Goal: Information Seeking & Learning: Understand process/instructions

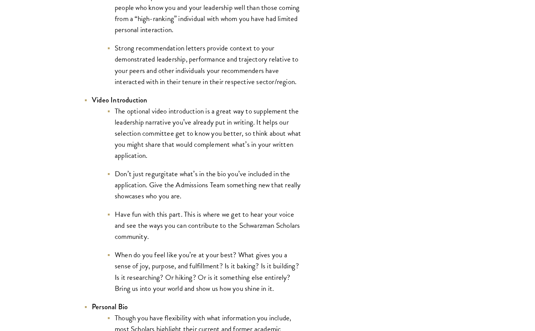
scroll to position [1253, 0]
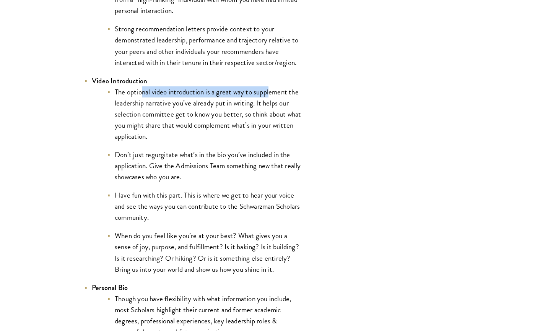
drag, startPoint x: 144, startPoint y: 92, endPoint x: 269, endPoint y: 91, distance: 124.8
click at [269, 91] on li "The optional video introduction is a great way to supplement the leadership nar…" at bounding box center [204, 113] width 195 height 55
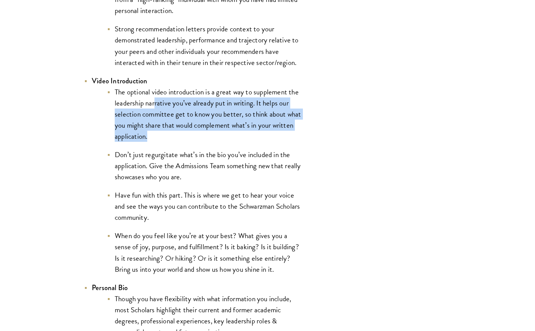
drag, startPoint x: 155, startPoint y: 102, endPoint x: 185, endPoint y: 141, distance: 49.3
click at [185, 141] on li "The optional video introduction is a great way to supplement the leadership nar…" at bounding box center [204, 113] width 195 height 55
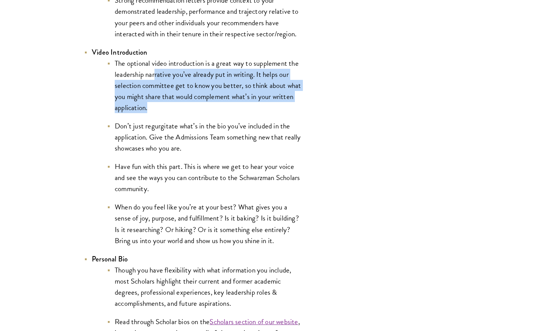
scroll to position [1292, 0]
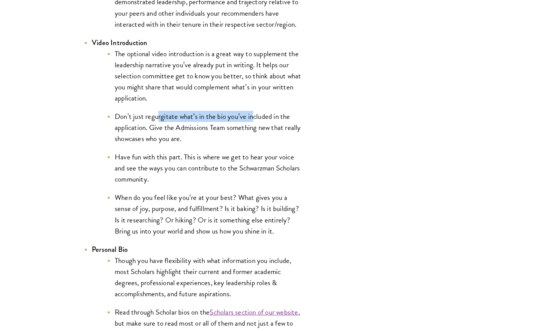
drag, startPoint x: 157, startPoint y: 119, endPoint x: 253, endPoint y: 119, distance: 96.1
click at [253, 119] on li "Don’t just regurgitate what’s in the bio you’ve included in the application. Gi…" at bounding box center [204, 127] width 195 height 33
click at [166, 131] on li "Don’t just regurgitate what’s in the bio you’ve included in the application. Gi…" at bounding box center [204, 127] width 195 height 33
drag, startPoint x: 158, startPoint y: 130, endPoint x: 229, endPoint y: 133, distance: 71.2
click at [229, 133] on li "Don’t just regurgitate what’s in the bio you’ve included in the application. Gi…" at bounding box center [204, 127] width 195 height 33
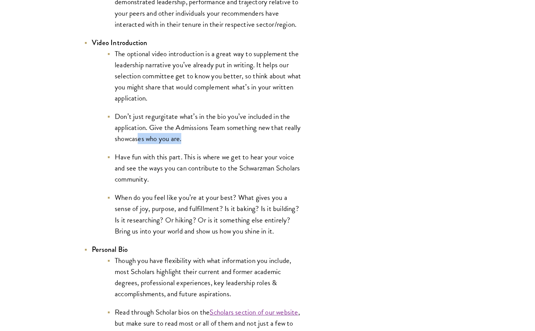
drag, startPoint x: 137, startPoint y: 144, endPoint x: 182, endPoint y: 138, distance: 45.5
click at [182, 138] on li "Don’t just regurgitate what’s in the bio you’ve included in the application. Gi…" at bounding box center [204, 127] width 195 height 33
drag, startPoint x: 135, startPoint y: 159, endPoint x: 188, endPoint y: 158, distance: 52.8
click at [188, 158] on li "Have fun with this part. This is where we get to hear your voice and see the wa…" at bounding box center [204, 168] width 195 height 33
drag, startPoint x: 219, startPoint y: 158, endPoint x: 300, endPoint y: 161, distance: 81.5
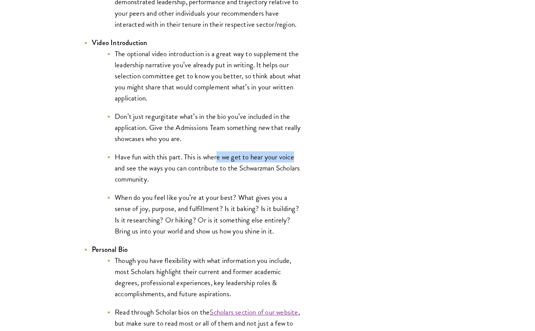
click at [300, 161] on li "Have fun with this part. This is where we get to hear your voice and see the wa…" at bounding box center [204, 168] width 195 height 33
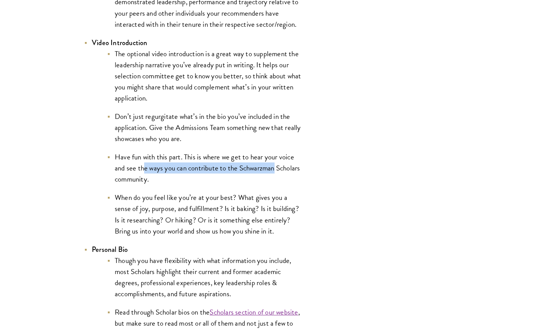
drag, startPoint x: 144, startPoint y: 172, endPoint x: 281, endPoint y: 166, distance: 136.7
click at [281, 166] on li "Have fun with this part. This is where we get to hear your voice and see the wa…" at bounding box center [204, 168] width 195 height 33
click at [193, 182] on li "Have fun with this part. This is where we get to hear your voice and see the wa…" at bounding box center [204, 168] width 195 height 33
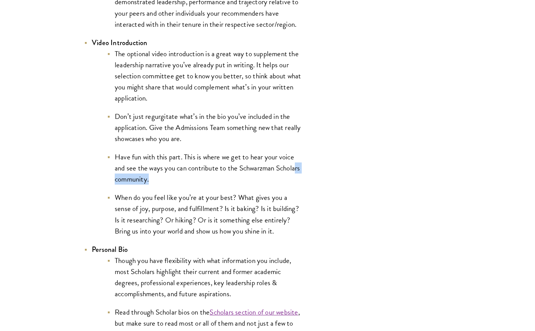
drag, startPoint x: 176, startPoint y: 182, endPoint x: 134, endPoint y: 181, distance: 42.1
click at [134, 181] on li "Have fun with this part. This is where we get to hear your voice and see the wa…" at bounding box center [204, 168] width 195 height 33
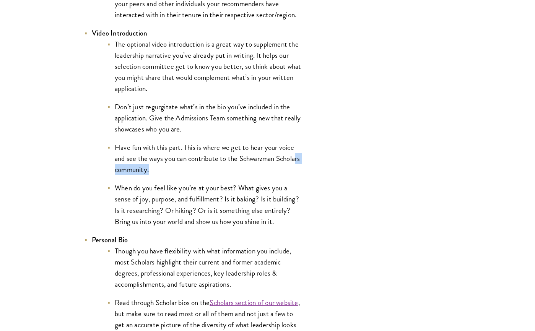
scroll to position [1311, 0]
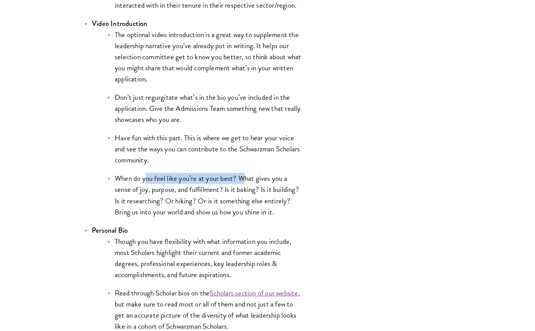
drag, startPoint x: 147, startPoint y: 178, endPoint x: 244, endPoint y: 176, distance: 96.5
click at [244, 176] on li "When do you feel like you’re at your best? What gives you a sense of joy, purpo…" at bounding box center [204, 195] width 195 height 44
drag, startPoint x: 154, startPoint y: 193, endPoint x: 182, endPoint y: 191, distance: 28.4
click at [182, 191] on li "When do you feel like you’re at your best? What gives you a sense of joy, purpo…" at bounding box center [204, 195] width 195 height 44
drag, startPoint x: 210, startPoint y: 194, endPoint x: 230, endPoint y: 191, distance: 20.5
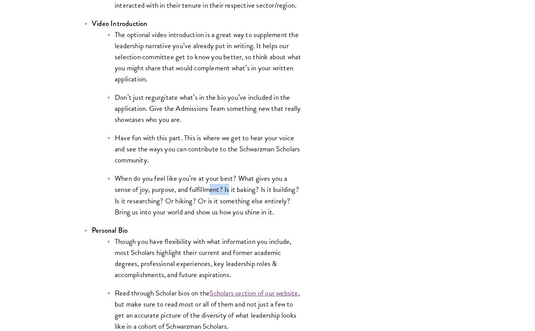
click at [230, 191] on li "When do you feel like you’re at your best? What gives you a sense of joy, purpo…" at bounding box center [204, 195] width 195 height 44
click at [260, 190] on li "When do you feel like you’re at your best? What gives you a sense of joy, purpo…" at bounding box center [204, 195] width 195 height 44
click at [261, 190] on li "When do you feel like you’re at your best? What gives you a sense of joy, purpo…" at bounding box center [204, 195] width 195 height 44
click at [141, 203] on li "When do you feel like you’re at your best? What gives you a sense of joy, purpo…" at bounding box center [204, 195] width 195 height 44
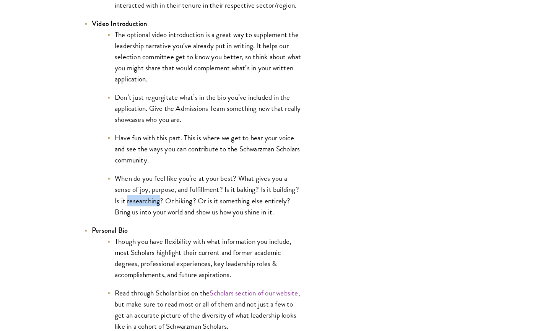
click at [141, 203] on li "When do you feel like you’re at your best? What gives you a sense of joy, purpo…" at bounding box center [204, 195] width 195 height 44
click at [175, 204] on li "When do you feel like you’re at your best? What gives you a sense of joy, purpo…" at bounding box center [204, 195] width 195 height 44
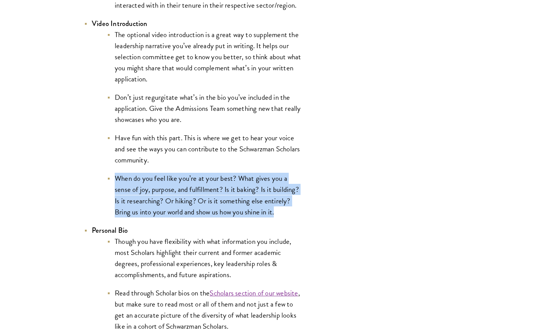
click at [175, 204] on li "When do you feel like you’re at your best? What gives you a sense of joy, purpo…" at bounding box center [204, 195] width 195 height 44
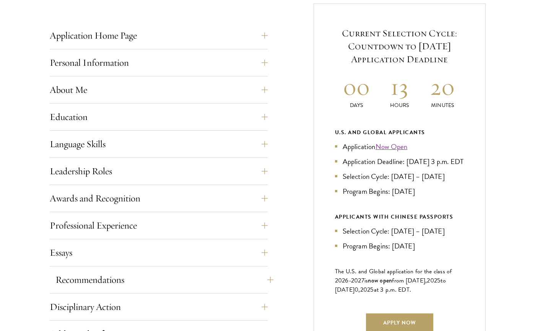
scroll to position [316, 0]
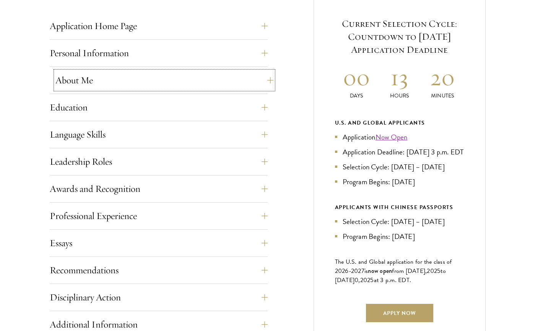
click at [101, 88] on button "About Me" at bounding box center [164, 80] width 218 height 18
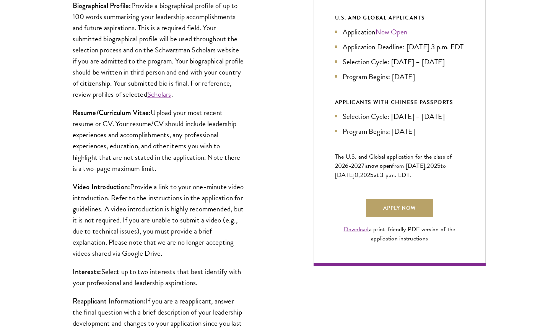
scroll to position [431, 0]
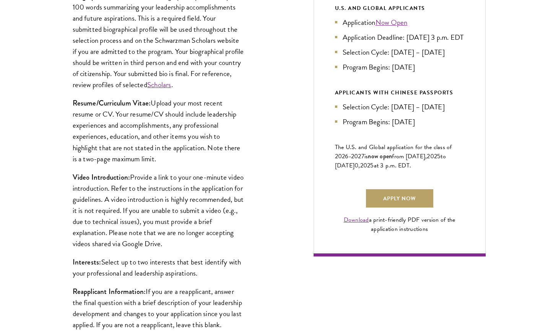
drag, startPoint x: 140, startPoint y: 197, endPoint x: 217, endPoint y: 243, distance: 89.8
click at [217, 243] on p "Video Introduction: Provide a link to your one-minute video introduction. Refer…" at bounding box center [159, 211] width 172 height 78
click at [205, 229] on p "Video Introduction: Provide a link to your one-minute video introduction. Refer…" at bounding box center [159, 211] width 172 height 78
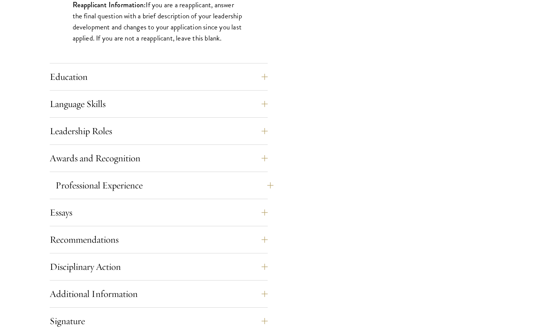
scroll to position [727, 0]
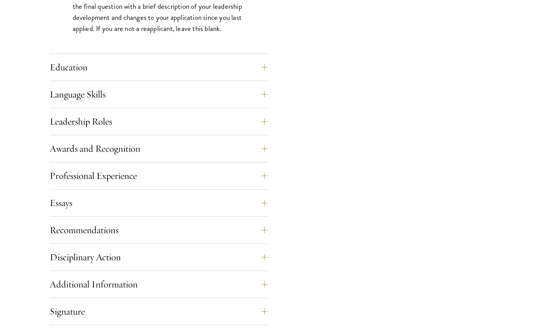
click at [135, 78] on div "Education List only undergraduate and graduate degrees completed (or on track t…" at bounding box center [159, 69] width 218 height 23
click at [135, 73] on button "Education" at bounding box center [164, 67] width 218 height 18
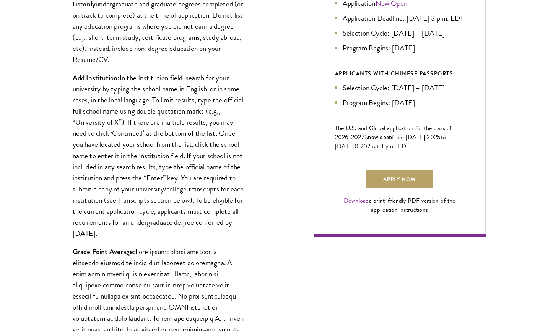
scroll to position [459, 0]
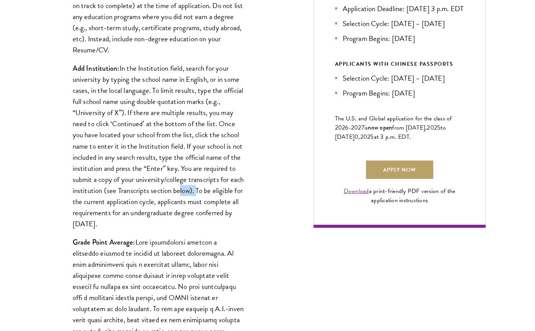
drag, startPoint x: 192, startPoint y: 190, endPoint x: 209, endPoint y: 190, distance: 16.8
click at [209, 190] on p "Add Institution: In the Institution field, search for your university by typing…" at bounding box center [159, 146] width 172 height 167
drag, startPoint x: 126, startPoint y: 191, endPoint x: 203, endPoint y: 192, distance: 77.3
click at [203, 192] on p "Add Institution: In the Institution field, search for your university by typing…" at bounding box center [159, 146] width 172 height 167
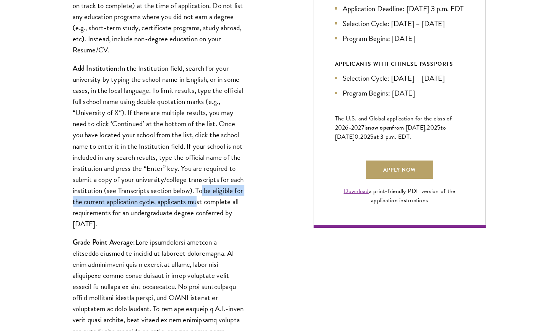
drag, startPoint x: 215, startPoint y: 192, endPoint x: 228, endPoint y: 205, distance: 17.9
click at [228, 205] on p "Add Institution: In the Institution field, search for your university by typing…" at bounding box center [159, 146] width 172 height 167
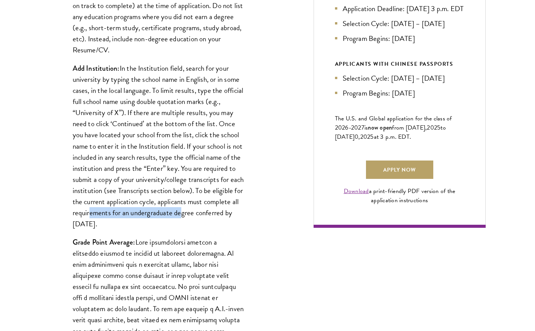
drag, startPoint x: 123, startPoint y: 212, endPoint x: 217, endPoint y: 214, distance: 94.2
click at [217, 214] on p "Add Institution: In the Institution field, search for your university by typing…" at bounding box center [159, 146] width 172 height 167
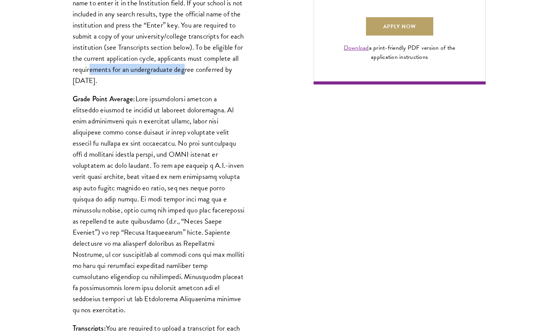
scroll to position [612, 0]
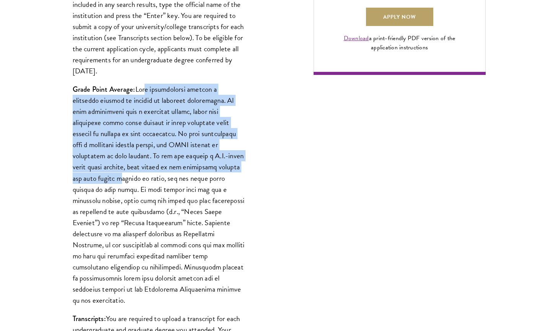
drag, startPoint x: 155, startPoint y: 89, endPoint x: 92, endPoint y: 179, distance: 109.4
click at [92, 179] on p "Grade Point Average:" at bounding box center [159, 195] width 172 height 222
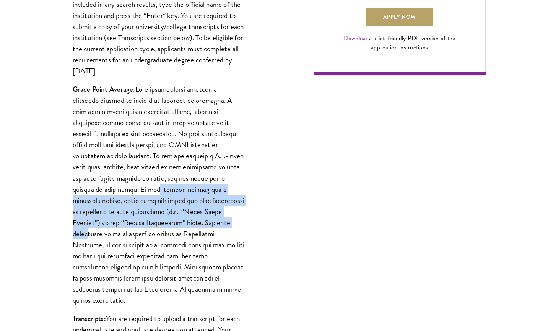
click at [170, 219] on p "Grade Point Average:" at bounding box center [159, 195] width 172 height 222
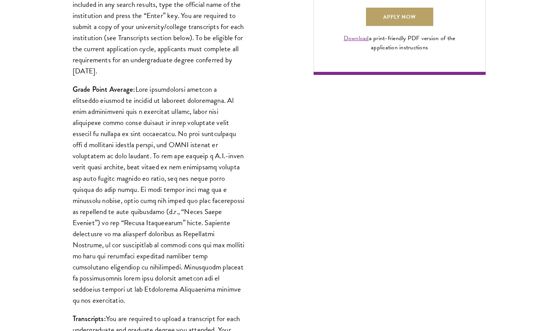
click at [175, 223] on p "Grade Point Average:" at bounding box center [159, 195] width 172 height 222
drag, startPoint x: 114, startPoint y: 202, endPoint x: 190, endPoint y: 202, distance: 76.5
click at [190, 202] on p "Grade Point Average:" at bounding box center [159, 195] width 172 height 222
drag, startPoint x: 137, startPoint y: 224, endPoint x: 126, endPoint y: 228, distance: 11.3
click at [137, 224] on p "Grade Point Average:" at bounding box center [159, 195] width 172 height 222
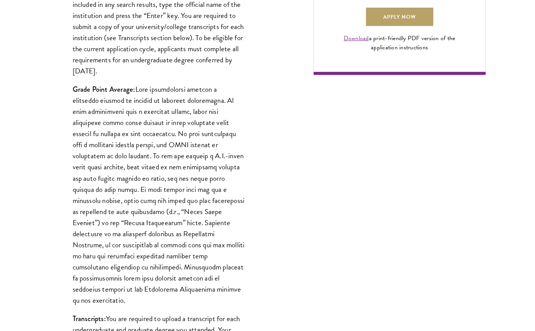
scroll to position [631, 0]
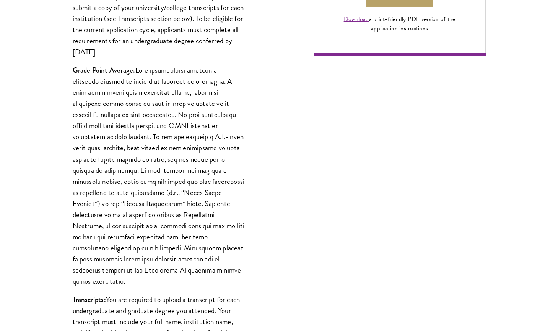
click at [209, 271] on p "Grade Point Average:" at bounding box center [159, 176] width 172 height 222
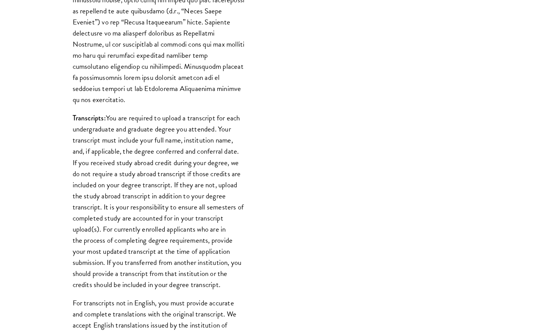
scroll to position [823, 0]
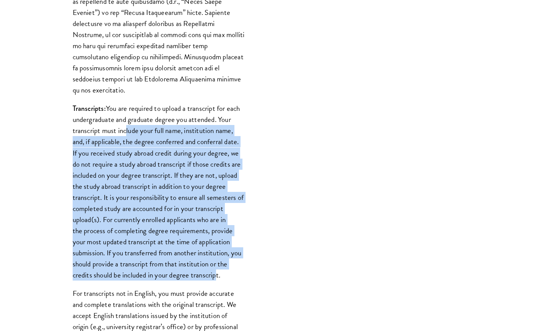
drag, startPoint x: 125, startPoint y: 121, endPoint x: 215, endPoint y: 263, distance: 168.7
click at [215, 263] on p "Transcripts: You are required to upload a transcript for each undergraduate and…" at bounding box center [159, 192] width 172 height 178
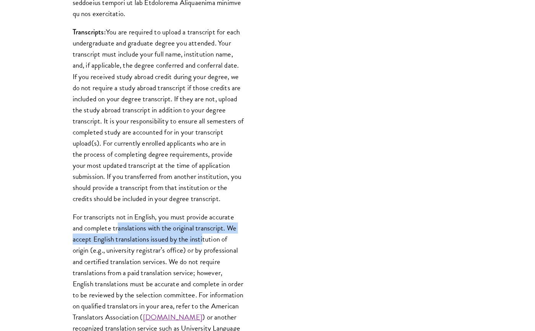
scroll to position [909, 0]
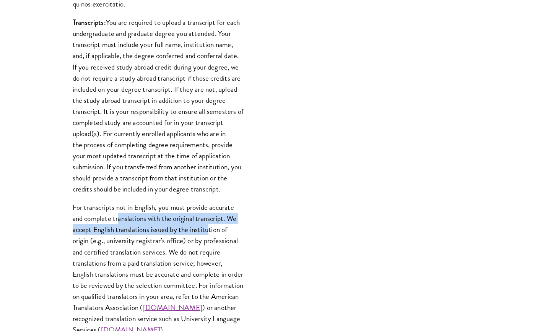
drag, startPoint x: 126, startPoint y: 220, endPoint x: 207, endPoint y: 221, distance: 81.5
click at [207, 221] on p "For transcripts not in English, you must provide accurate and complete translat…" at bounding box center [159, 269] width 172 height 134
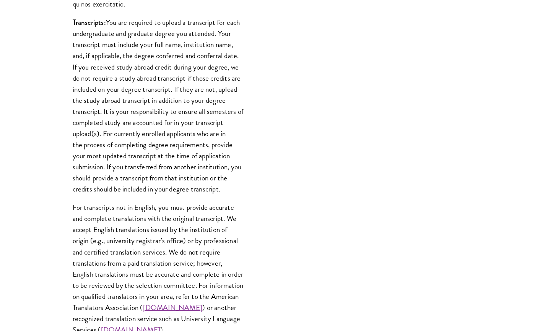
click at [169, 255] on p "For transcripts not in English, you must provide accurate and complete translat…" at bounding box center [159, 269] width 172 height 134
drag, startPoint x: 102, startPoint y: 222, endPoint x: 168, endPoint y: 224, distance: 65.8
click at [168, 224] on p "For transcripts not in English, you must provide accurate and complete translat…" at bounding box center [159, 269] width 172 height 134
click at [119, 222] on p "For transcripts not in English, you must provide accurate and complete translat…" at bounding box center [159, 269] width 172 height 134
drag, startPoint x: 118, startPoint y: 219, endPoint x: 203, endPoint y: 218, distance: 85.0
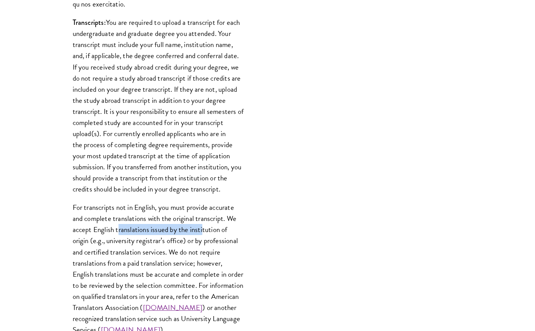
click at [203, 218] on p "For transcripts not in English, you must provide accurate and complete translat…" at bounding box center [159, 269] width 172 height 134
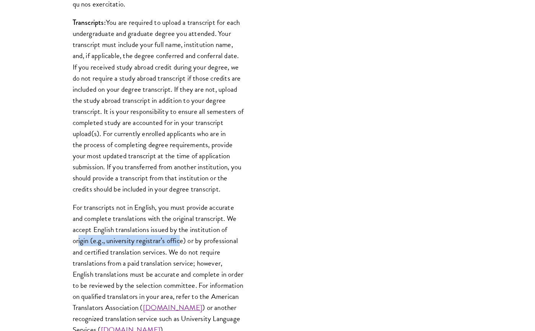
drag, startPoint x: 94, startPoint y: 231, endPoint x: 180, endPoint y: 227, distance: 86.6
click at [180, 227] on p "For transcripts not in English, you must provide accurate and complete translat…" at bounding box center [159, 269] width 172 height 134
click at [135, 241] on p "For transcripts not in English, you must provide accurate and complete translat…" at bounding box center [159, 269] width 172 height 134
click at [138, 256] on p "For transcripts not in English, you must provide accurate and complete translat…" at bounding box center [159, 269] width 172 height 134
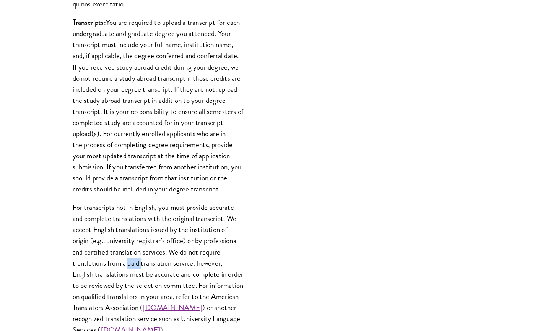
click at [138, 256] on p "For transcripts not in English, you must provide accurate and complete translat…" at bounding box center [159, 269] width 172 height 134
click at [145, 264] on p "For transcripts not in English, you must provide accurate and complete translat…" at bounding box center [159, 269] width 172 height 134
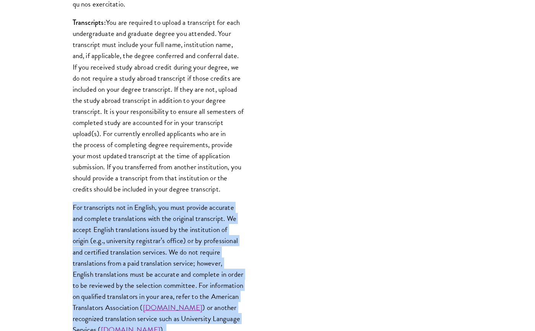
click at [145, 264] on p "For transcripts not in English, you must provide accurate and complete translat…" at bounding box center [159, 269] width 172 height 134
click at [147, 271] on p "For transcripts not in English, you must provide accurate and complete translat…" at bounding box center [159, 269] width 172 height 134
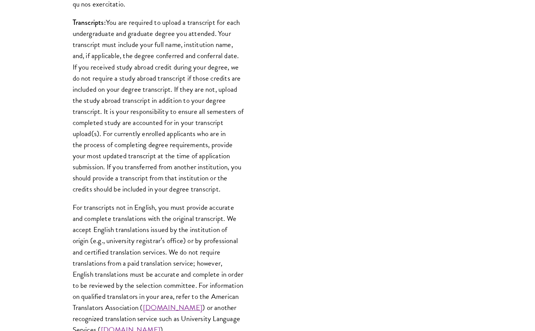
scroll to position [938, 0]
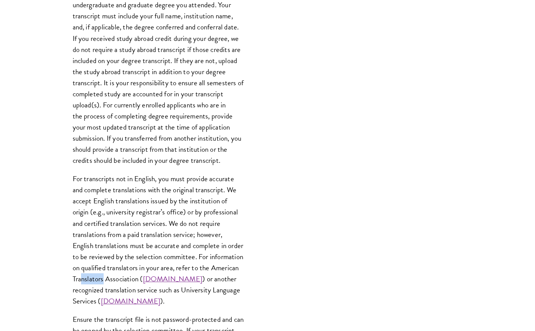
drag, startPoint x: 122, startPoint y: 269, endPoint x: 144, endPoint y: 266, distance: 22.4
click at [144, 266] on p "For transcripts not in English, you must provide accurate and complete translat…" at bounding box center [159, 240] width 172 height 134
drag, startPoint x: 134, startPoint y: 278, endPoint x: 153, endPoint y: 277, distance: 18.4
click at [153, 277] on p "For transcripts not in English, you must provide accurate and complete translat…" at bounding box center [159, 240] width 172 height 134
click at [121, 271] on p "For transcripts not in English, you must provide accurate and complete translat…" at bounding box center [159, 240] width 172 height 134
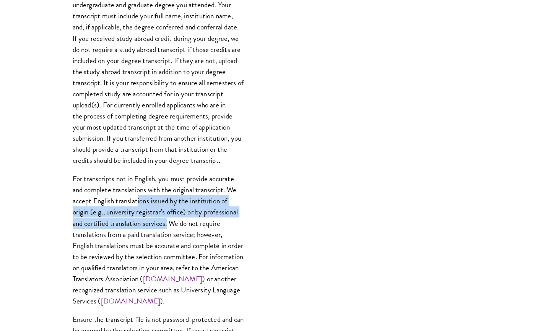
drag, startPoint x: 138, startPoint y: 189, endPoint x: 168, endPoint y: 212, distance: 38.0
click at [168, 212] on p "For transcripts not in English, you must provide accurate and complete translat…" at bounding box center [159, 240] width 172 height 134
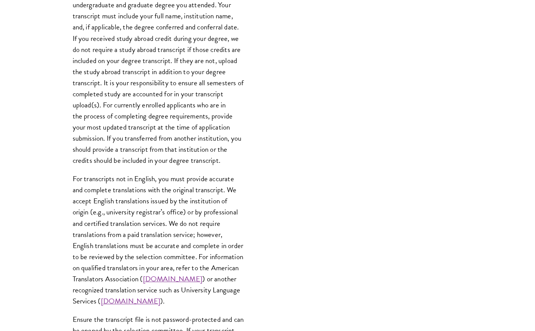
click at [166, 220] on p "For transcripts not in English, you must provide accurate and complete translat…" at bounding box center [159, 240] width 172 height 134
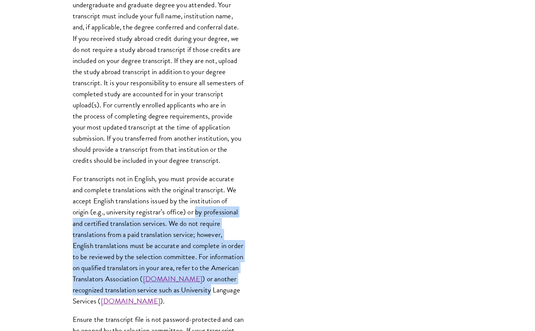
drag, startPoint x: 197, startPoint y: 197, endPoint x: 239, endPoint y: 284, distance: 96.4
click at [239, 284] on p "For transcripts not in English, you must provide accurate and complete translat…" at bounding box center [159, 240] width 172 height 134
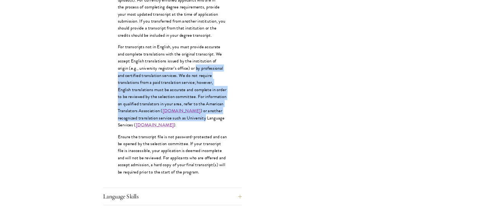
scroll to position [1052, 0]
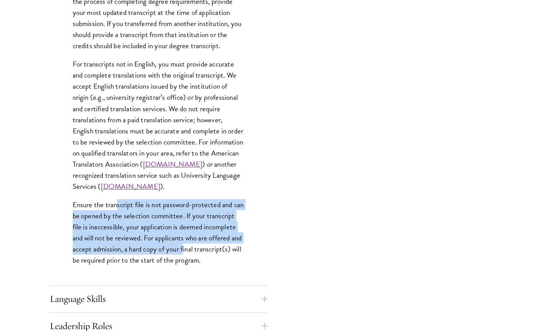
drag, startPoint x: 119, startPoint y: 191, endPoint x: 219, endPoint y: 243, distance: 113.3
click at [219, 243] on p "Ensure the transcript file is not password-protected and can be opened by the s…" at bounding box center [159, 232] width 172 height 67
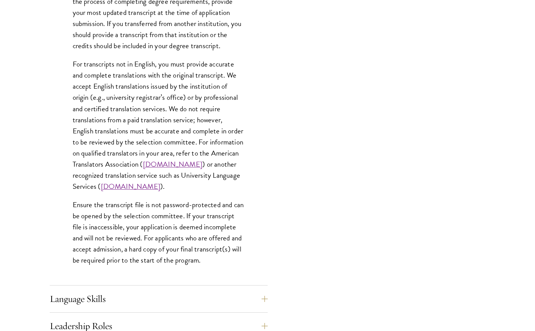
click at [218, 247] on p "Ensure the transcript file is not password-protected and can be opened by the s…" at bounding box center [159, 232] width 172 height 67
drag, startPoint x: 151, startPoint y: 74, endPoint x: 173, endPoint y: 74, distance: 21.8
click at [173, 74] on p "For transcripts not in English, you must provide accurate and complete translat…" at bounding box center [159, 126] width 172 height 134
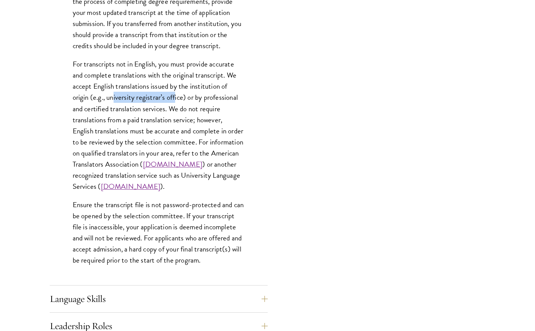
drag, startPoint x: 114, startPoint y: 88, endPoint x: 174, endPoint y: 86, distance: 60.1
click at [174, 86] on p "For transcripts not in English, you must provide accurate and complete translat…" at bounding box center [159, 126] width 172 height 134
drag, startPoint x: 202, startPoint y: 89, endPoint x: 208, endPoint y: 90, distance: 5.8
click at [208, 90] on p "For transcripts not in English, you must provide accurate and complete translat…" at bounding box center [159, 126] width 172 height 134
drag, startPoint x: 223, startPoint y: 87, endPoint x: 230, endPoint y: 87, distance: 6.9
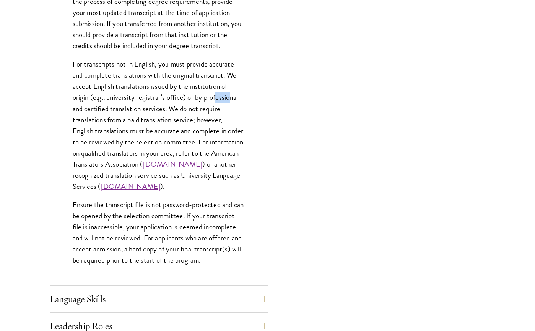
click at [230, 87] on p "For transcripts not in English, you must provide accurate and complete translat…" at bounding box center [159, 126] width 172 height 134
drag, startPoint x: 153, startPoint y: 101, endPoint x: 197, endPoint y: 97, distance: 44.5
click at [197, 97] on p "For transcripts not in English, you must provide accurate and complete translat…" at bounding box center [159, 126] width 172 height 134
drag, startPoint x: 125, startPoint y: 111, endPoint x: 176, endPoint y: 110, distance: 51.3
click at [176, 110] on p "For transcripts not in English, you must provide accurate and complete translat…" at bounding box center [159, 126] width 172 height 134
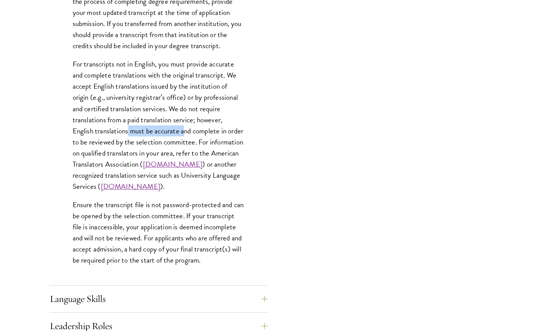
drag, startPoint x: 129, startPoint y: 114, endPoint x: 186, endPoint y: 115, distance: 56.6
click at [186, 115] on p "For transcripts not in English, you must provide accurate and complete translat…" at bounding box center [159, 126] width 172 height 134
click at [128, 120] on p "For transcripts not in English, you must provide accurate and complete translat…" at bounding box center [159, 126] width 172 height 134
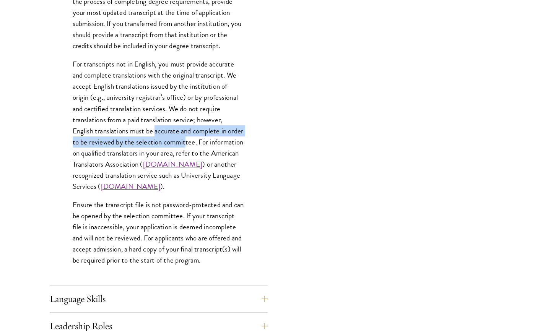
drag, startPoint x: 155, startPoint y: 124, endPoint x: 202, endPoint y: 126, distance: 47.1
click at [202, 126] on p "For transcripts not in English, you must provide accurate and complete translat…" at bounding box center [159, 126] width 172 height 134
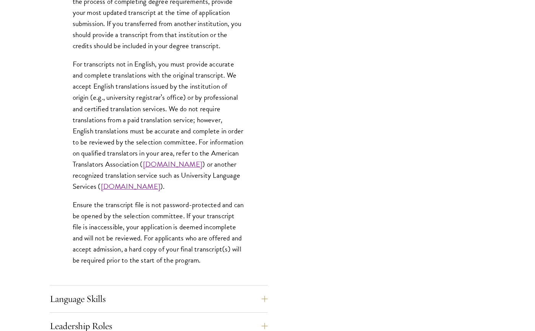
click at [219, 128] on p "For transcripts not in English, you must provide accurate and complete translat…" at bounding box center [159, 126] width 172 height 134
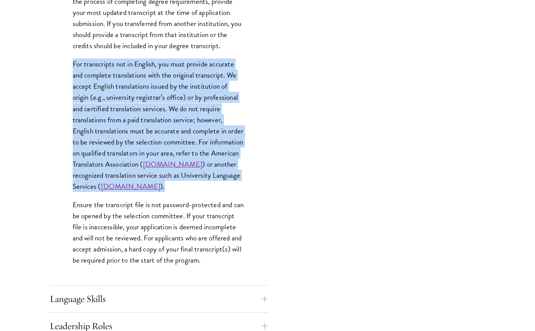
drag, startPoint x: 243, startPoint y: 176, endPoint x: 57, endPoint y: 55, distance: 221.8
copy p "For transcripts not in English, you must provide accurate and complete translat…"
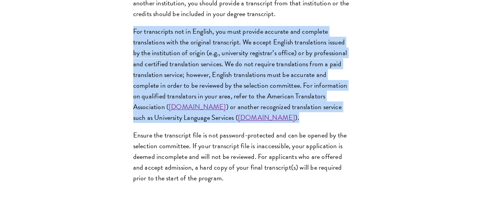
scroll to position [1272, 0]
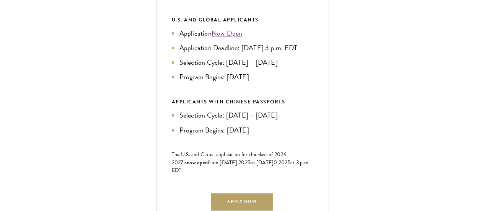
scroll to position [399, 0]
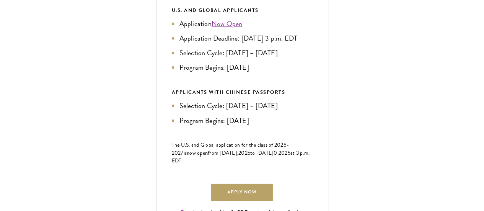
drag, startPoint x: 111, startPoint y: 89, endPoint x: 170, endPoint y: 134, distance: 74.2
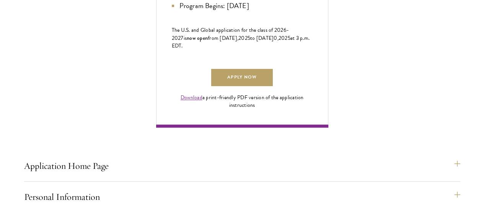
scroll to position [524, 0]
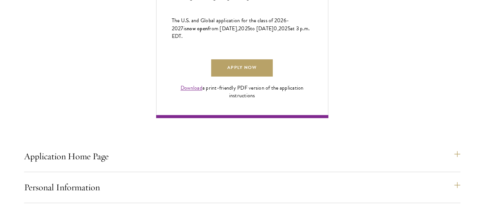
drag, startPoint x: 157, startPoint y: 165, endPoint x: 189, endPoint y: 163, distance: 32.2
drag, startPoint x: 139, startPoint y: 176, endPoint x: 148, endPoint y: 177, distance: 9.6
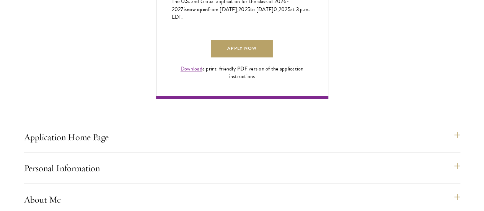
scroll to position [552, 0]
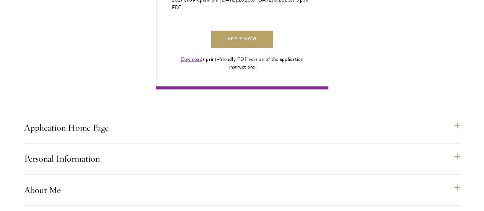
drag, startPoint x: 115, startPoint y: 170, endPoint x: 161, endPoint y: 171, distance: 45.9
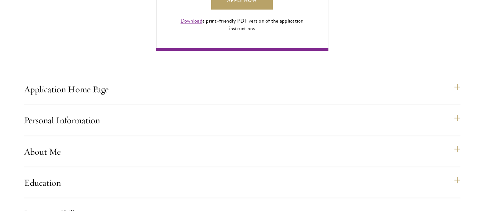
scroll to position [610, 0]
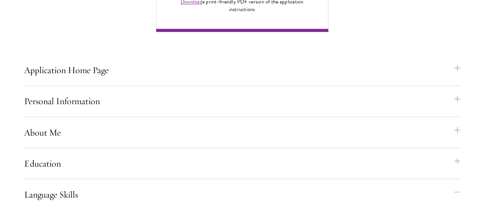
drag, startPoint x: 85, startPoint y: 121, endPoint x: 188, endPoint y: 165, distance: 112.5
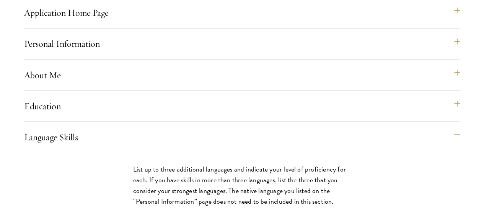
scroll to position [677, 0]
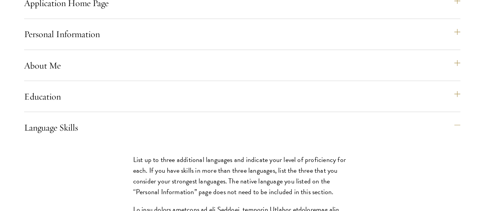
drag, startPoint x: 98, startPoint y: 163, endPoint x: 57, endPoint y: 166, distance: 40.7
copy p "DET: 130"
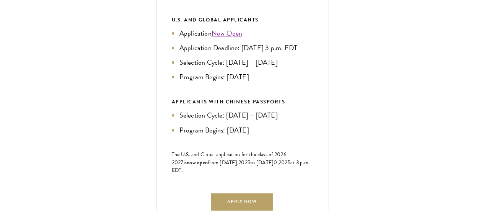
scroll to position [380, 0]
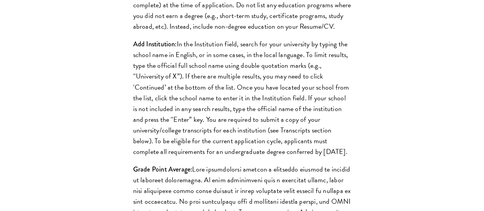
scroll to position [868, 0]
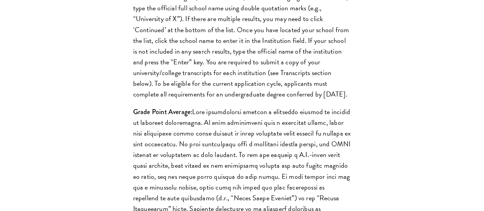
drag, startPoint x: 63, startPoint y: 85, endPoint x: 68, endPoint y: 88, distance: 5.8
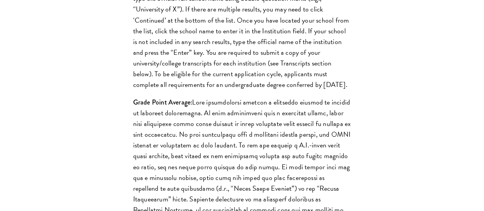
drag, startPoint x: 61, startPoint y: 74, endPoint x: 106, endPoint y: 91, distance: 47.6
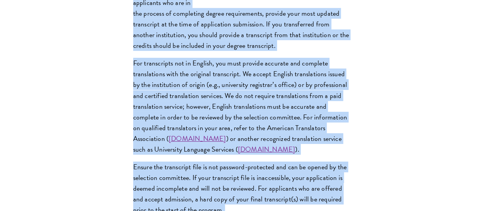
scroll to position [1242, 0]
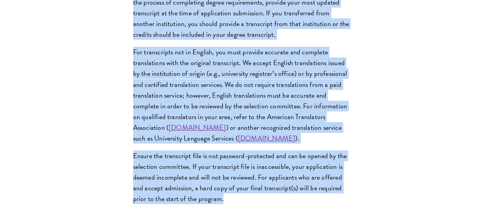
drag, startPoint x: 59, startPoint y: 74, endPoint x: 169, endPoint y: 147, distance: 132.0
copy div "Transcripts: You are required to upload a transcript for each undergraduate and…"
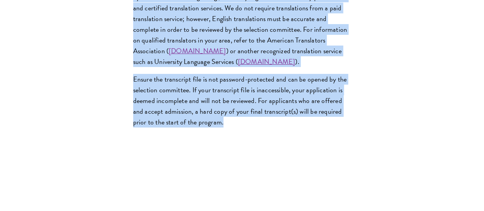
scroll to position [1328, 0]
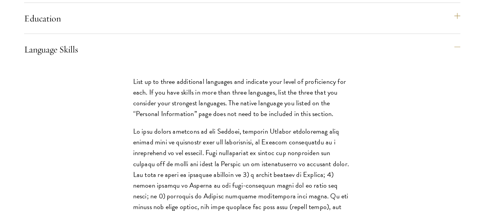
scroll to position [793, 0]
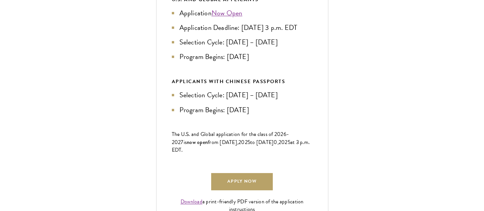
scroll to position [429, 0]
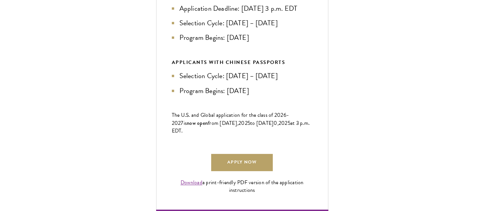
drag, startPoint x: 134, startPoint y: 78, endPoint x: 185, endPoint y: 161, distance: 97.3
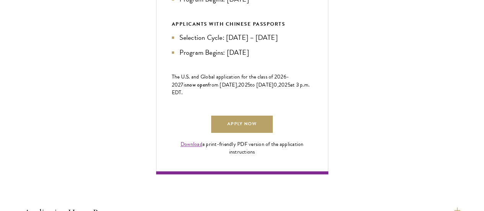
scroll to position [515, 0]
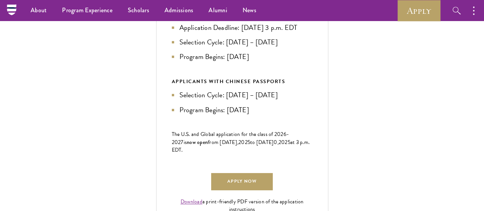
scroll to position [391, 0]
